Goal: Information Seeking & Learning: Learn about a topic

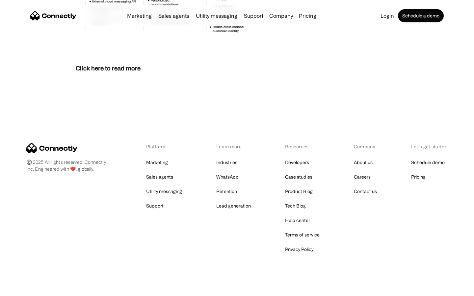
scroll to position [2851, 0]
